Goal: Transaction & Acquisition: Download file/media

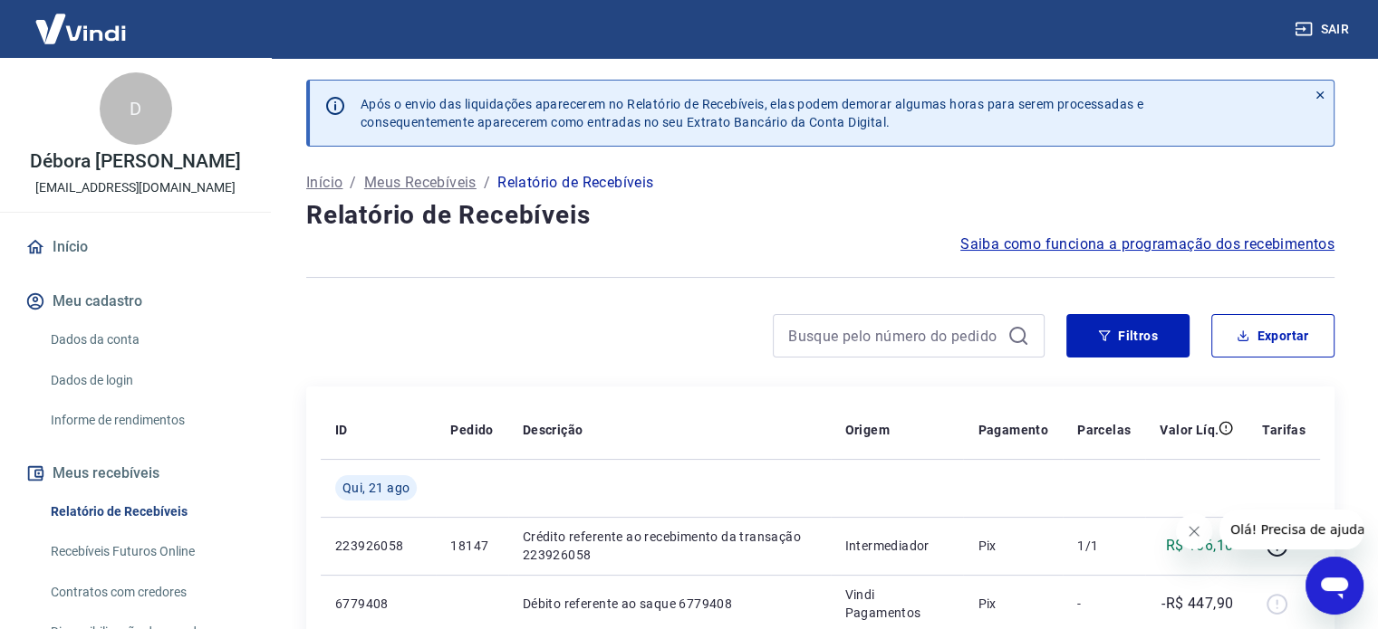
click at [125, 529] on link "Relatório de Recebíveis" at bounding box center [146, 512] width 206 height 37
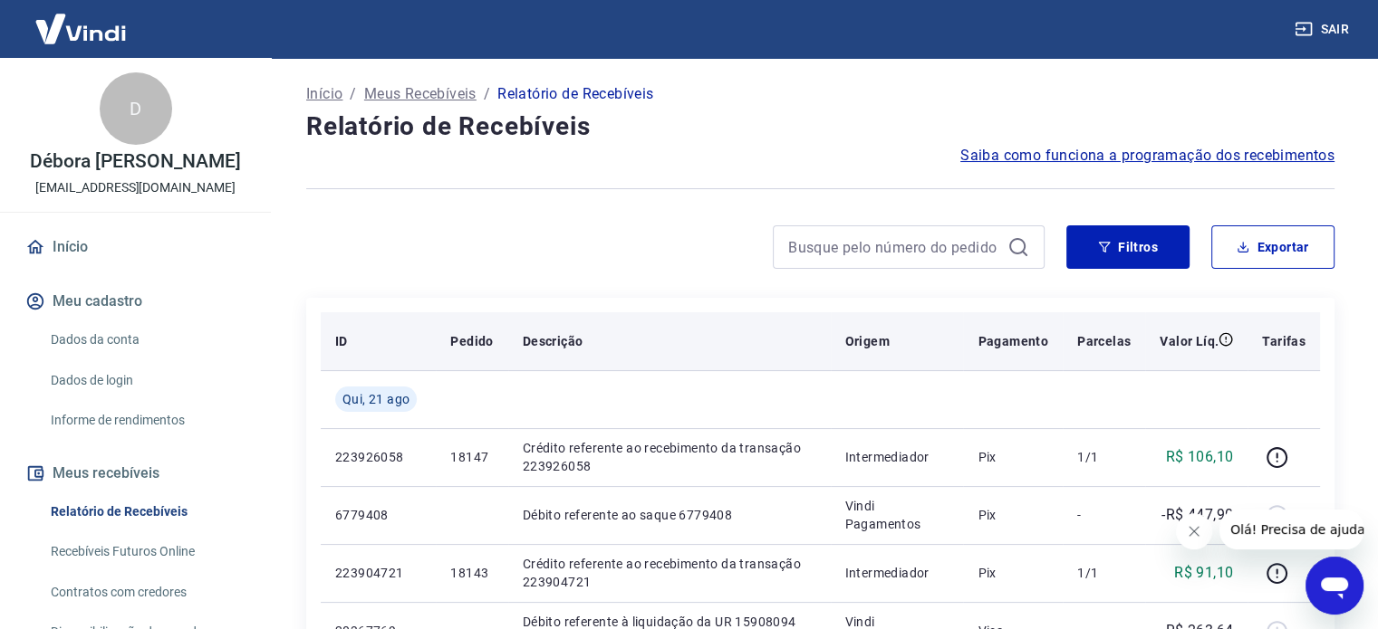
scroll to position [91, 0]
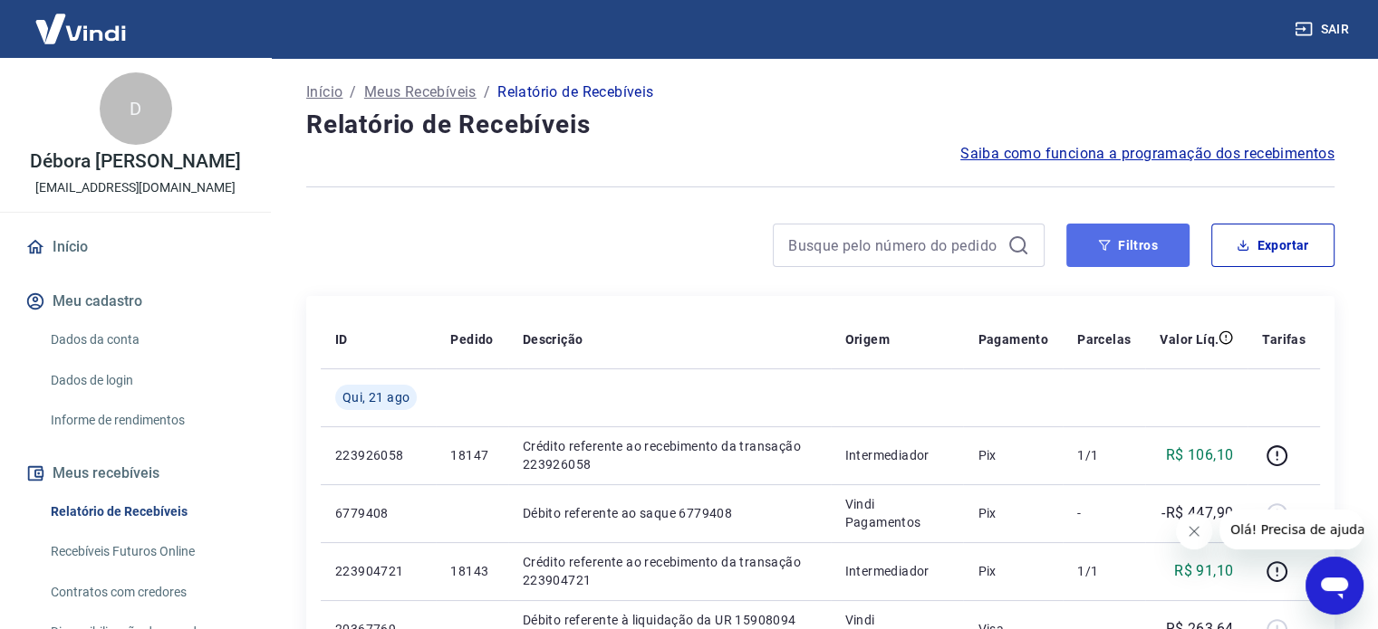
click at [1127, 237] on button "Filtros" at bounding box center [1127, 245] width 123 height 43
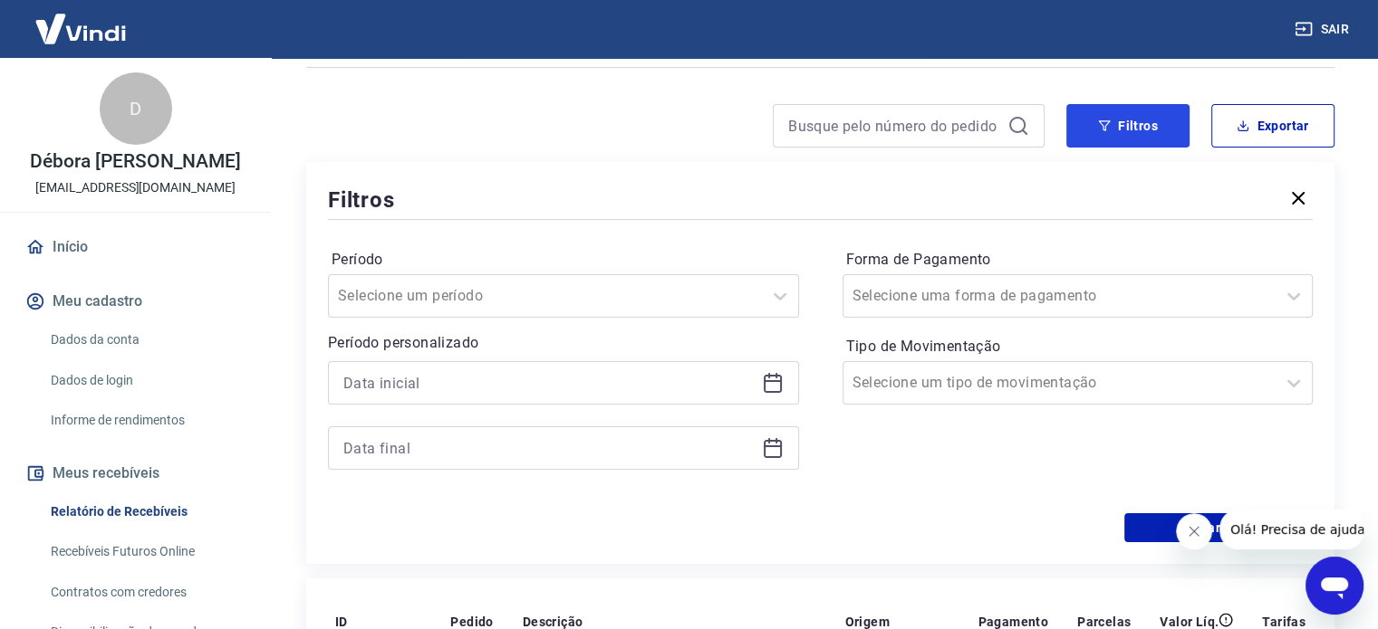
scroll to position [272, 0]
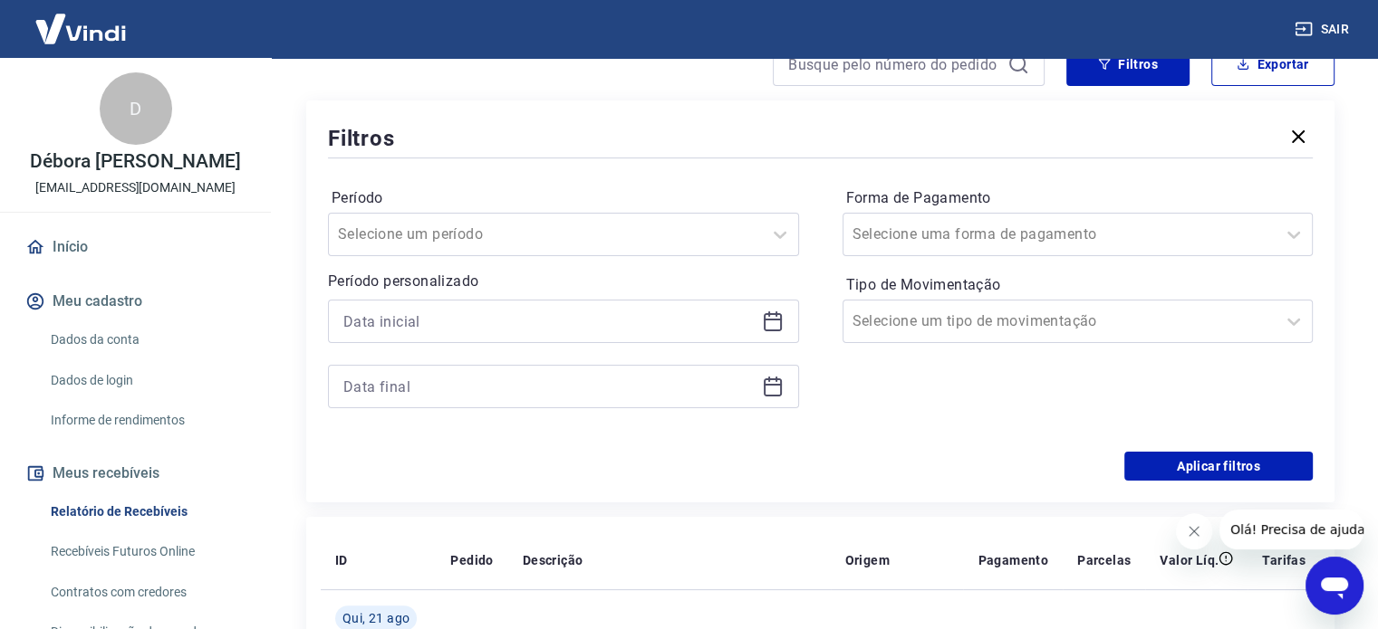
click at [775, 326] on icon at bounding box center [773, 322] width 22 height 22
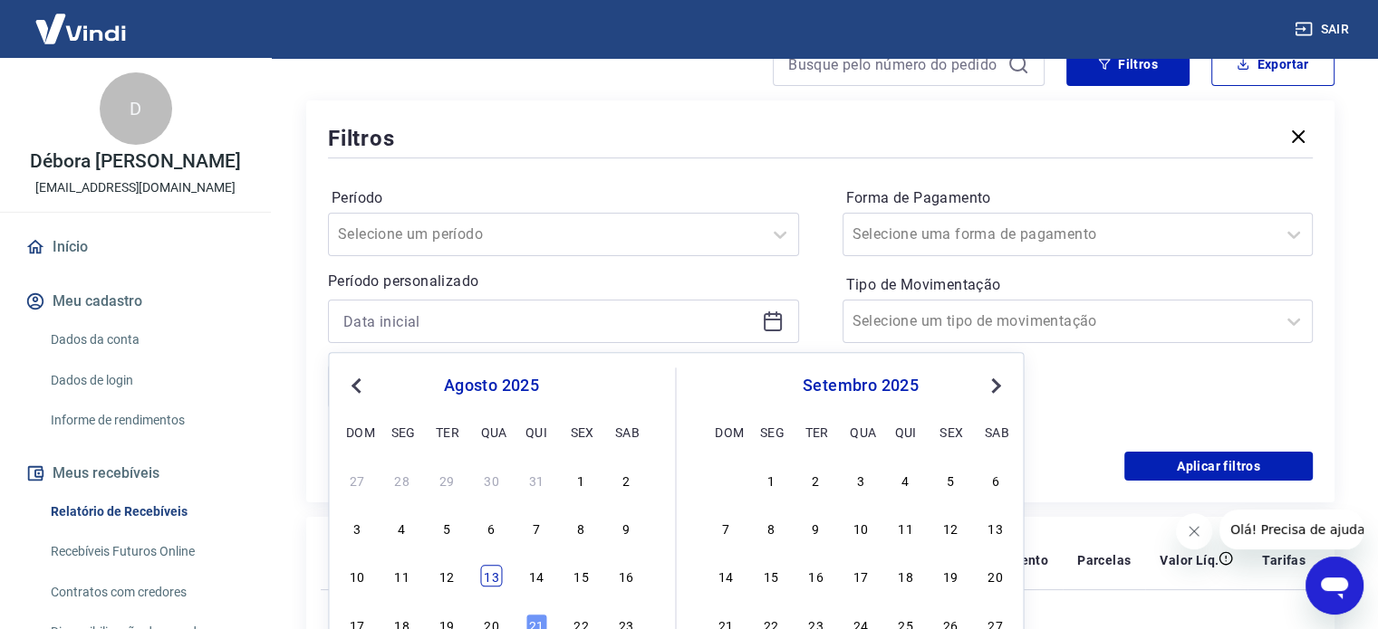
click at [493, 572] on div "13" at bounding box center [491, 577] width 22 height 22
type input "13/08/2025"
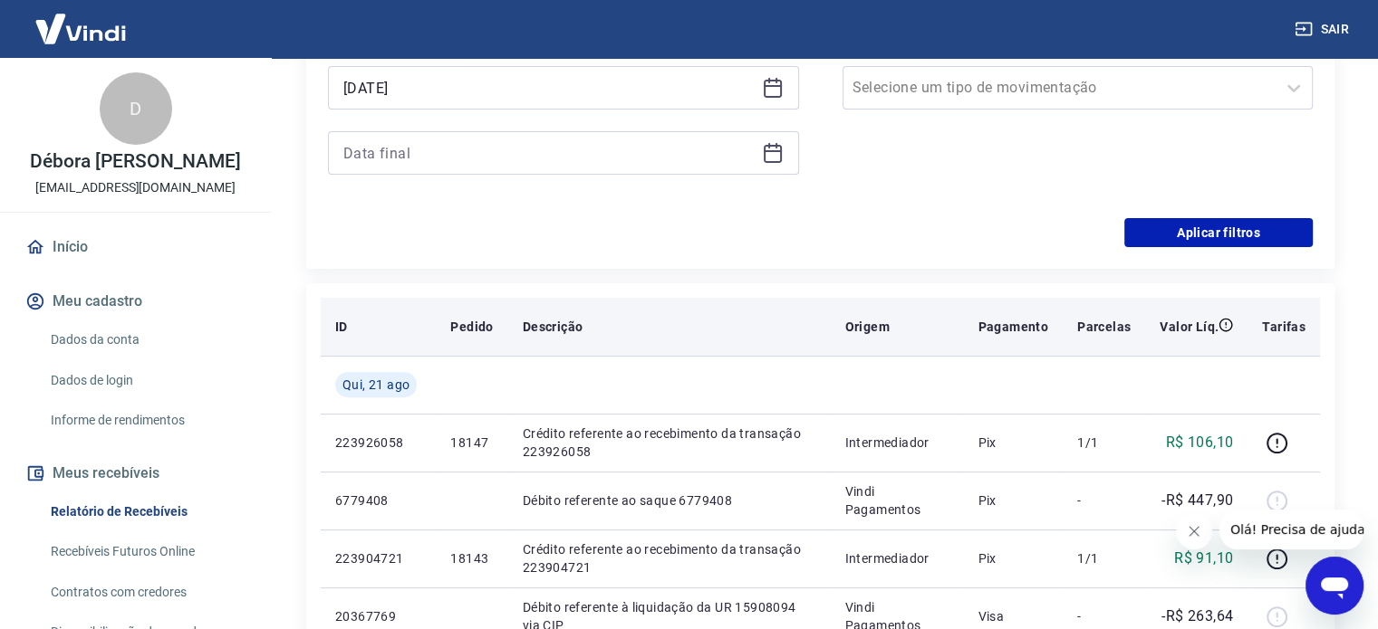
scroll to position [543, 0]
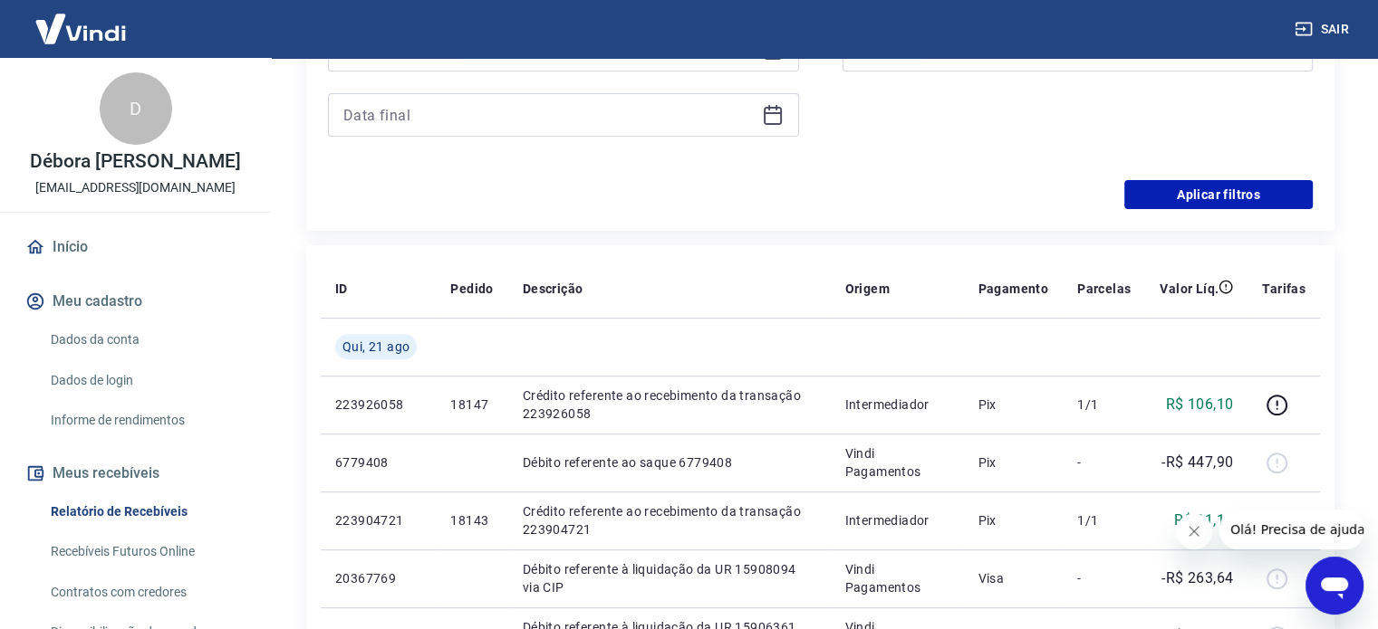
click at [769, 116] on icon at bounding box center [773, 115] width 22 height 22
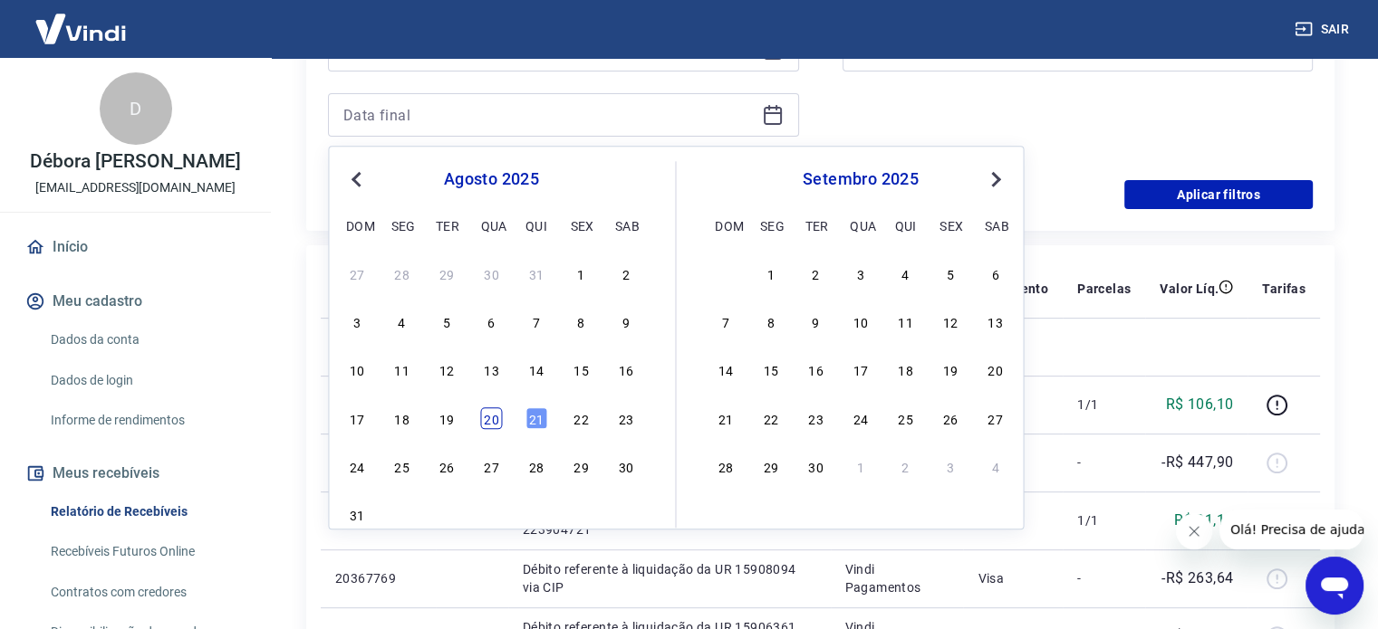
click at [486, 416] on div "20" at bounding box center [491, 419] width 22 height 22
type input "20/08/2025"
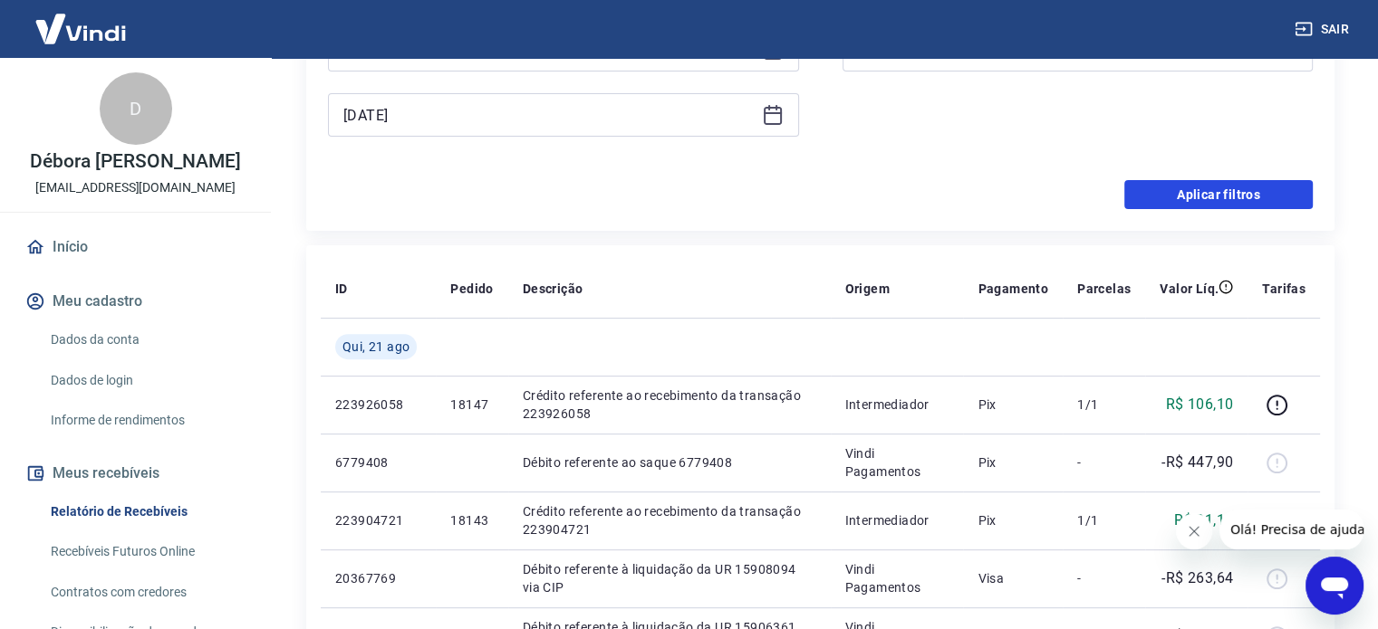
click at [1182, 191] on button "Aplicar filtros" at bounding box center [1218, 194] width 188 height 29
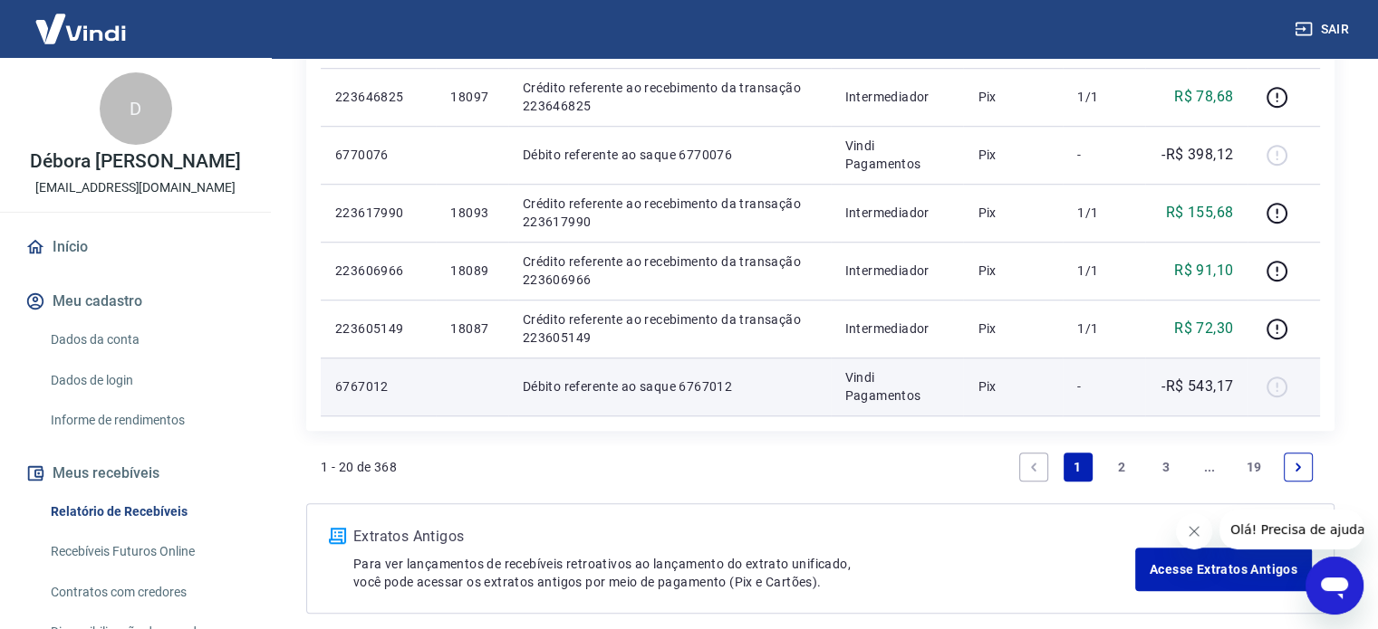
scroll to position [1359, 0]
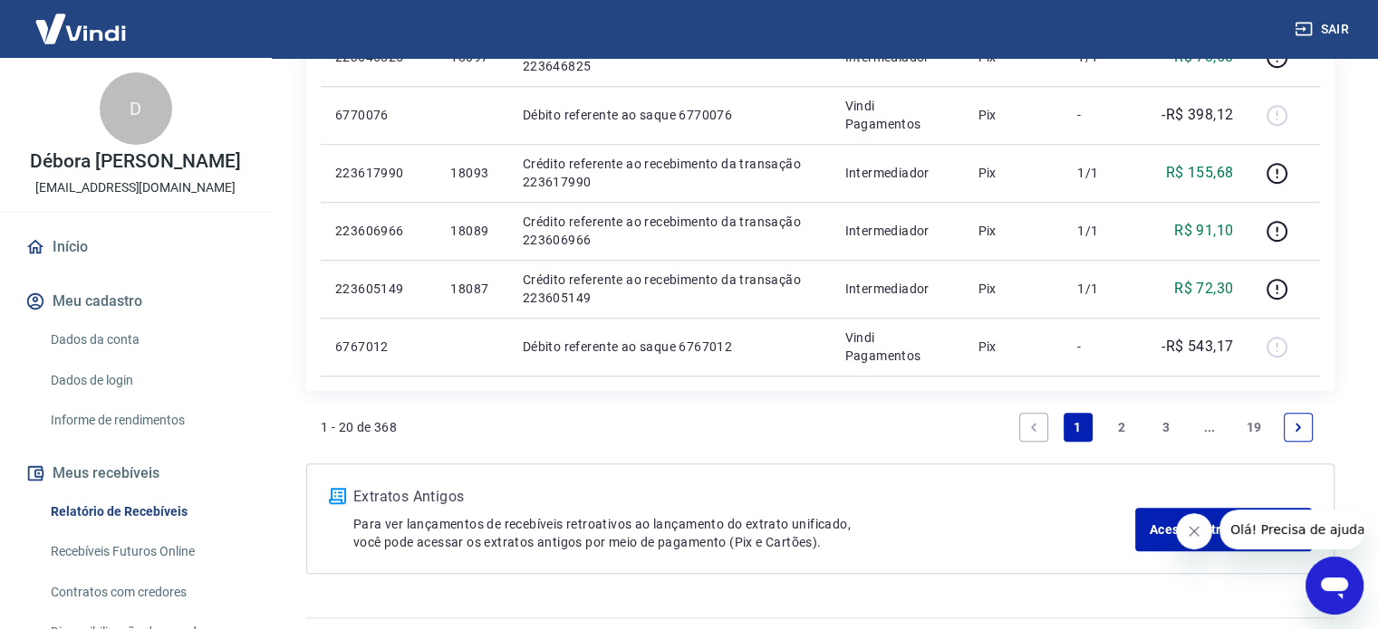
click at [1126, 428] on link "2" at bounding box center [1121, 427] width 29 height 29
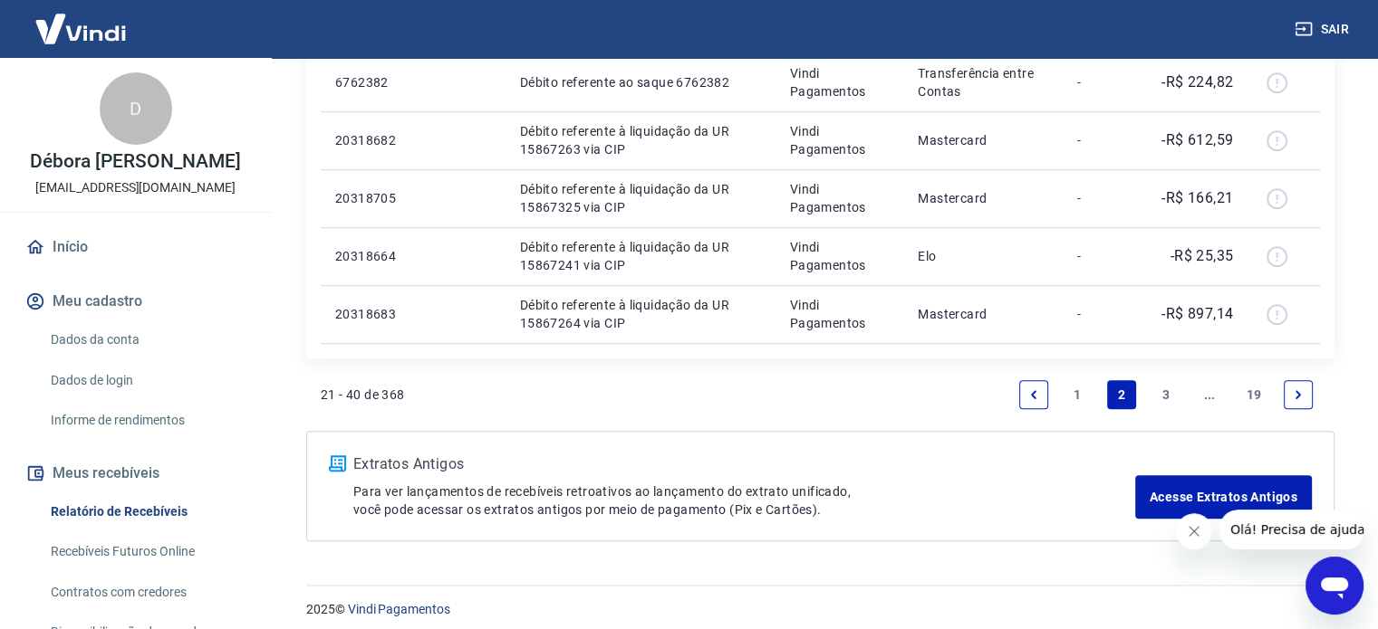
scroll to position [1401, 0]
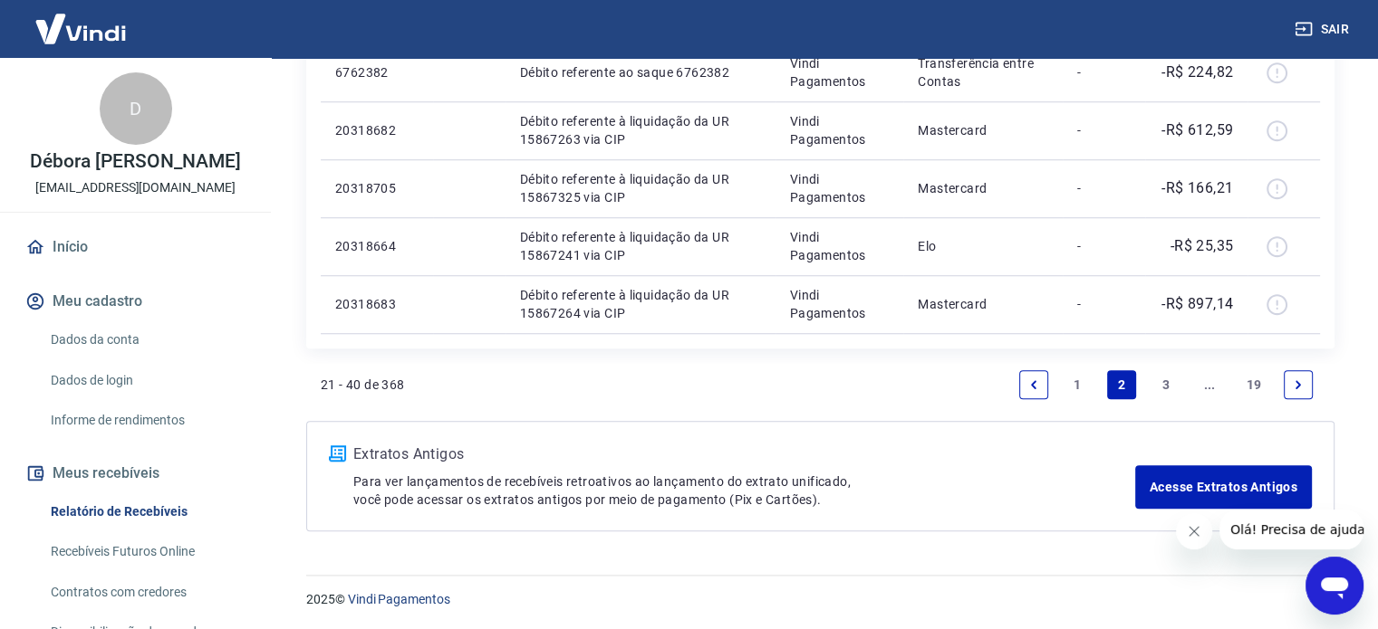
click at [1163, 384] on link "3" at bounding box center [1165, 384] width 29 height 29
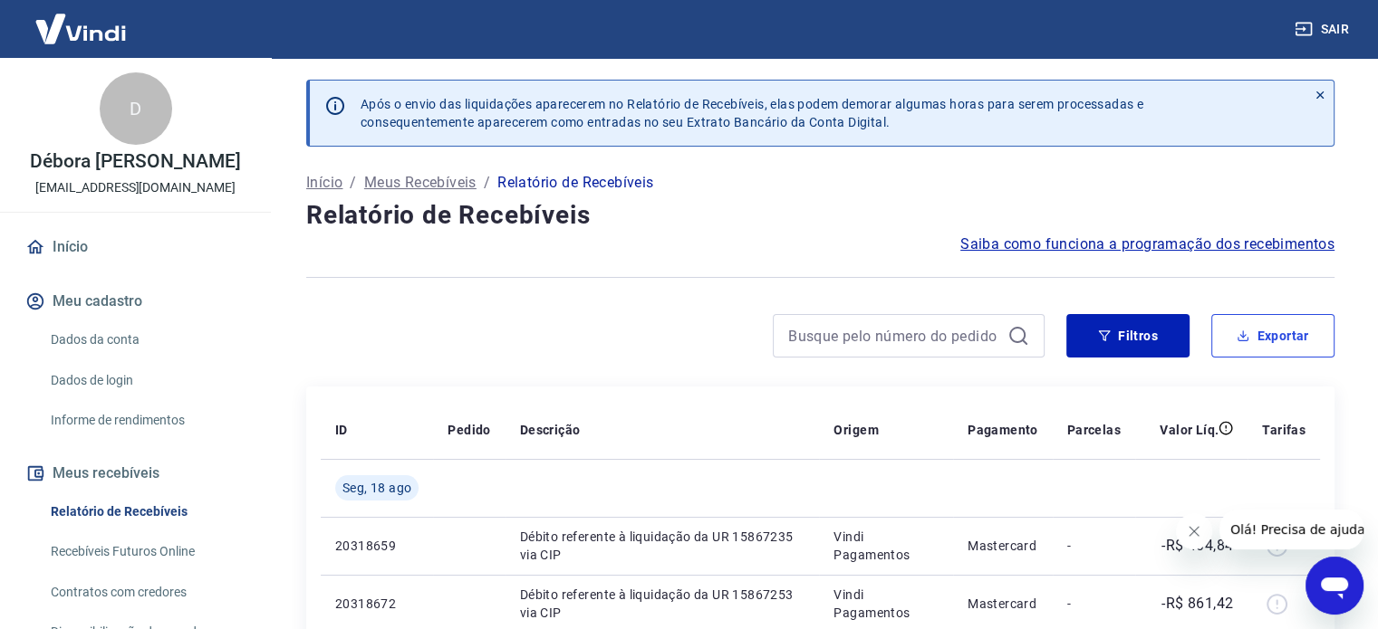
click at [1265, 336] on button "Exportar" at bounding box center [1272, 335] width 123 height 43
type input "13/08/2025"
type input "20/08/2025"
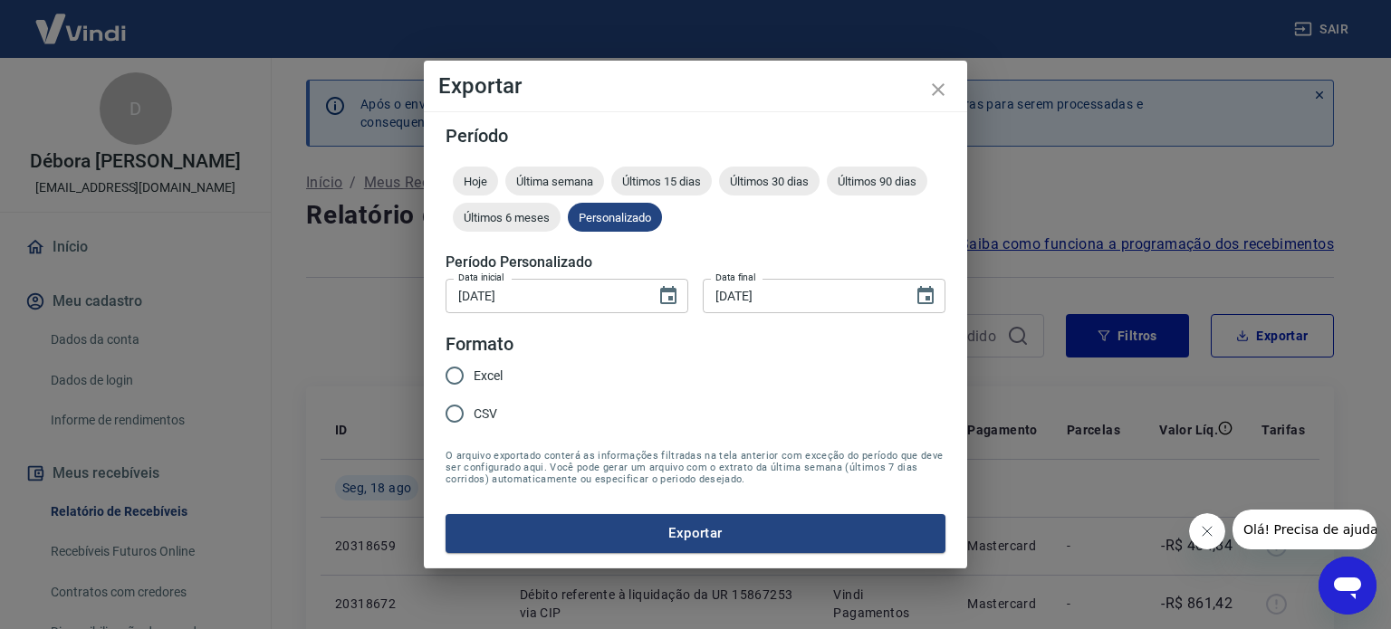
click at [456, 413] on input "CSV" at bounding box center [455, 414] width 38 height 38
radio input "true"
click at [652, 524] on button "Exportar" at bounding box center [696, 533] width 500 height 38
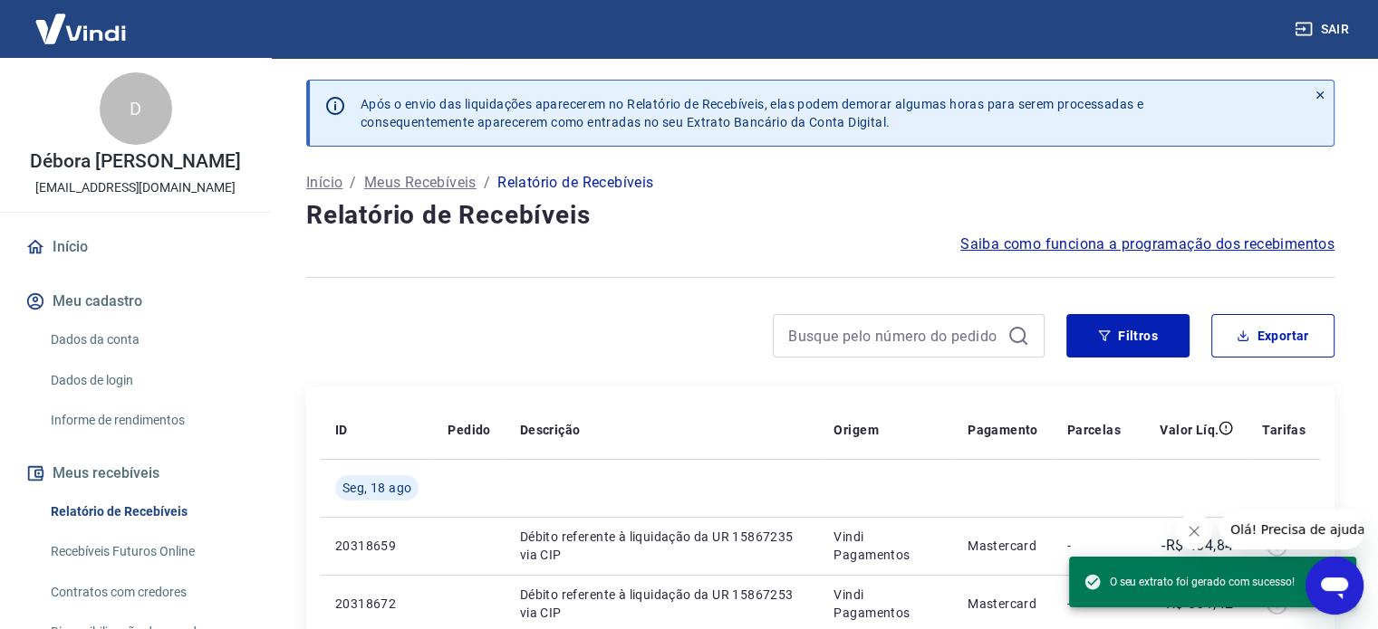
click at [692, 226] on h4 "Relatório de Recebíveis" at bounding box center [820, 215] width 1028 height 36
